Goal: Transaction & Acquisition: Subscribe to service/newsletter

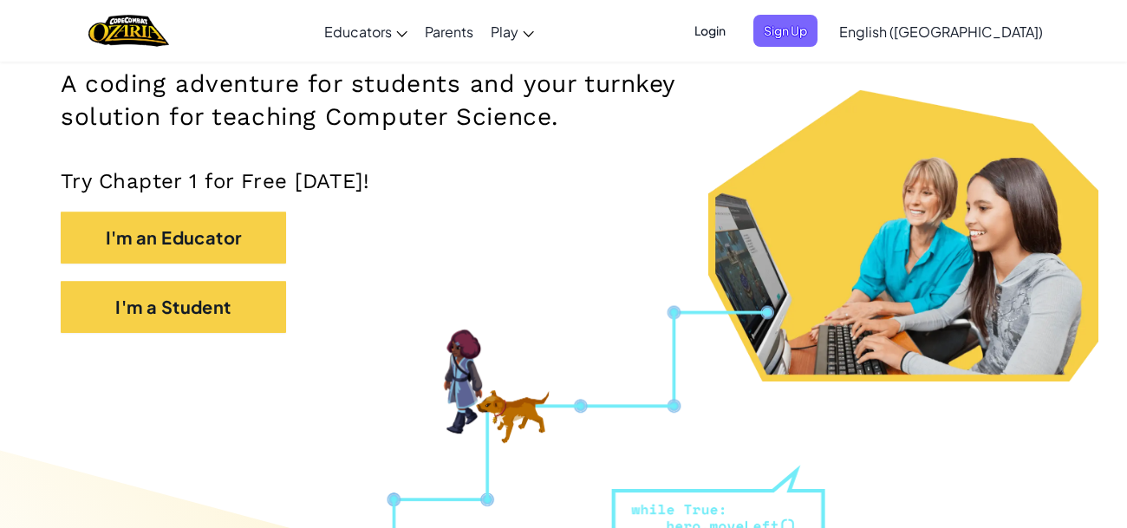
scroll to position [269, 0]
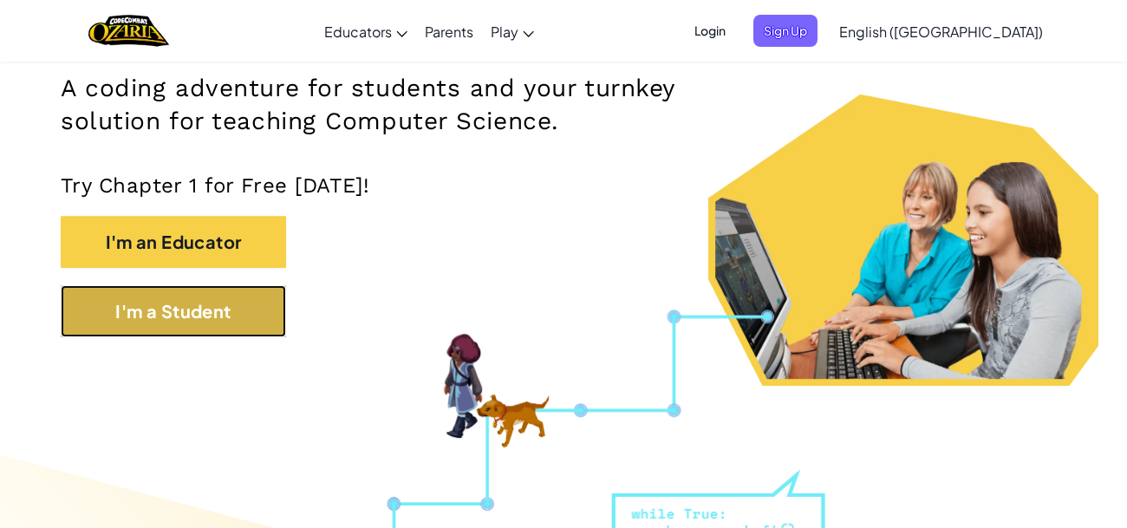
click at [225, 326] on button "I'm a Student" at bounding box center [173, 311] width 225 height 52
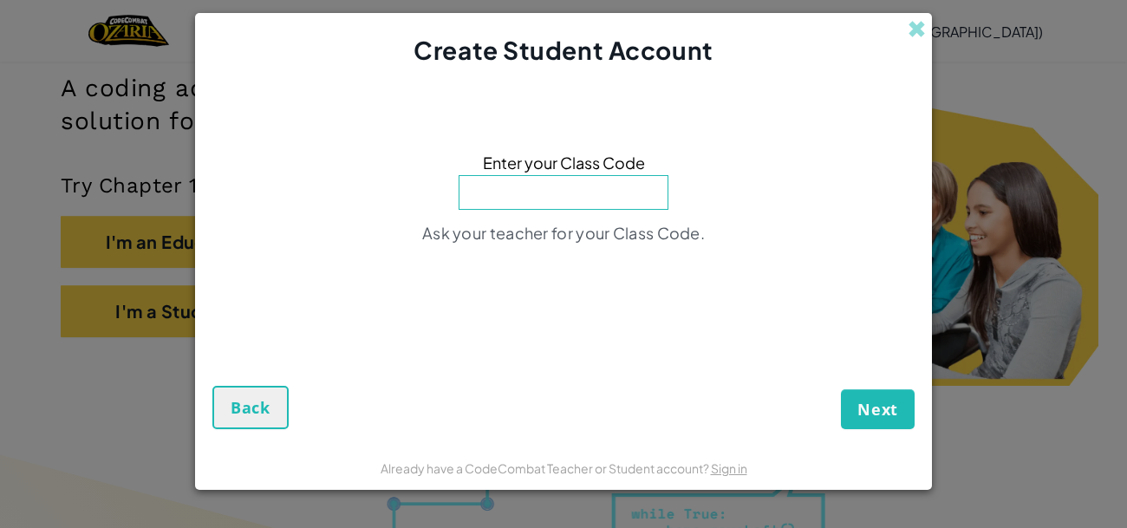
click at [641, 183] on input at bounding box center [564, 192] width 210 height 35
click at [277, 401] on button "Back" at bounding box center [250, 407] width 76 height 43
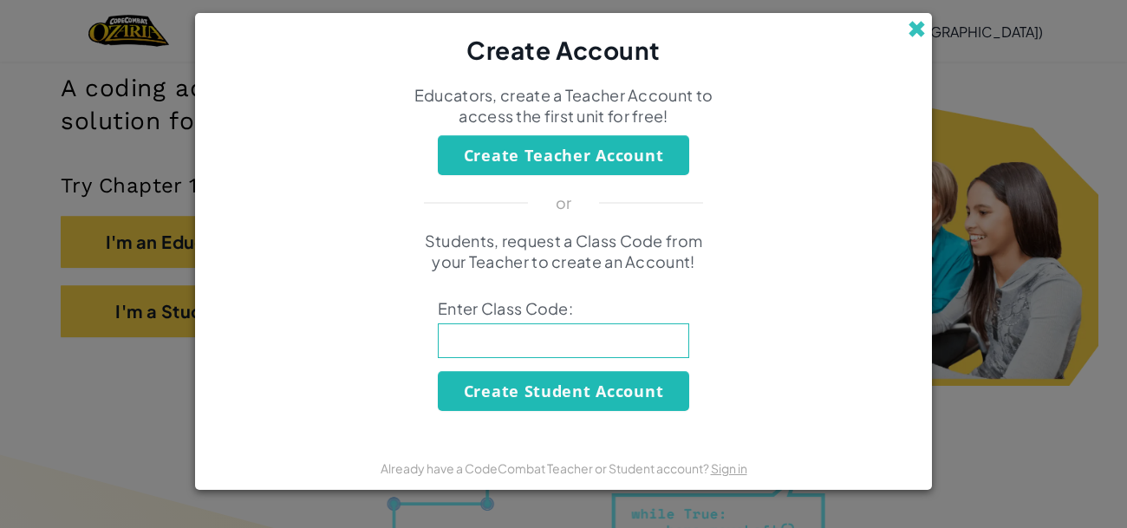
click at [911, 20] on span at bounding box center [917, 29] width 18 height 18
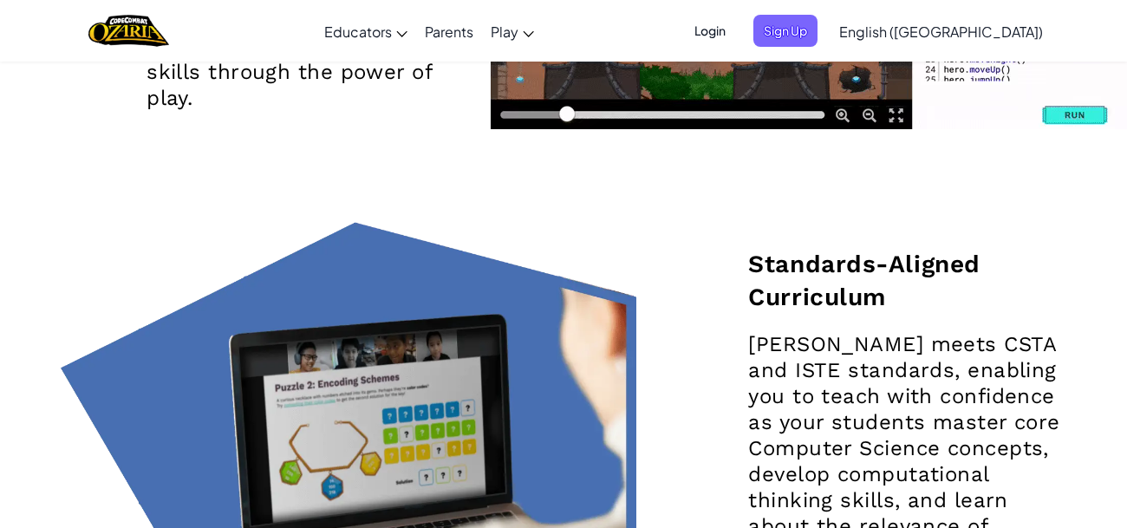
scroll to position [2465, 0]
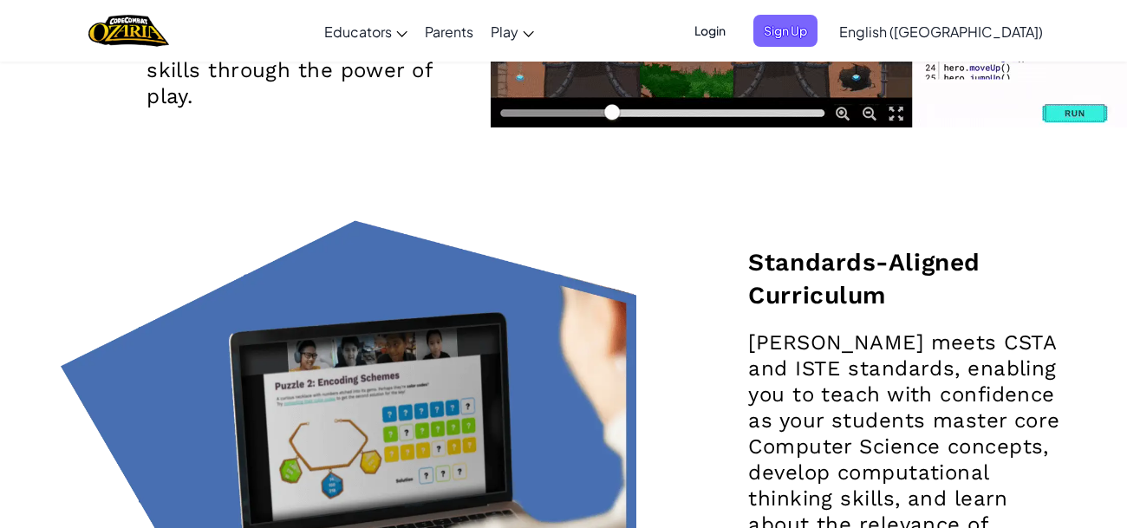
click at [736, 19] on span "Login" at bounding box center [710, 31] width 52 height 32
